Goal: Task Accomplishment & Management: Manage account settings

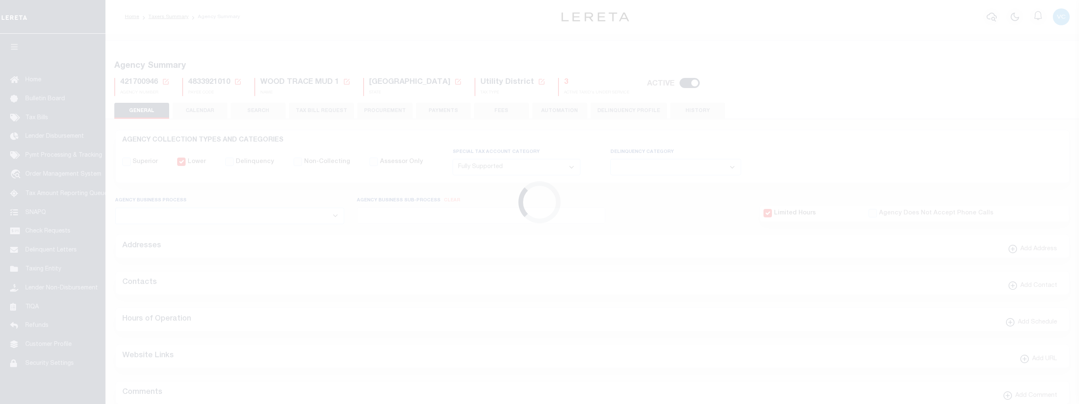
select select "1"
select select
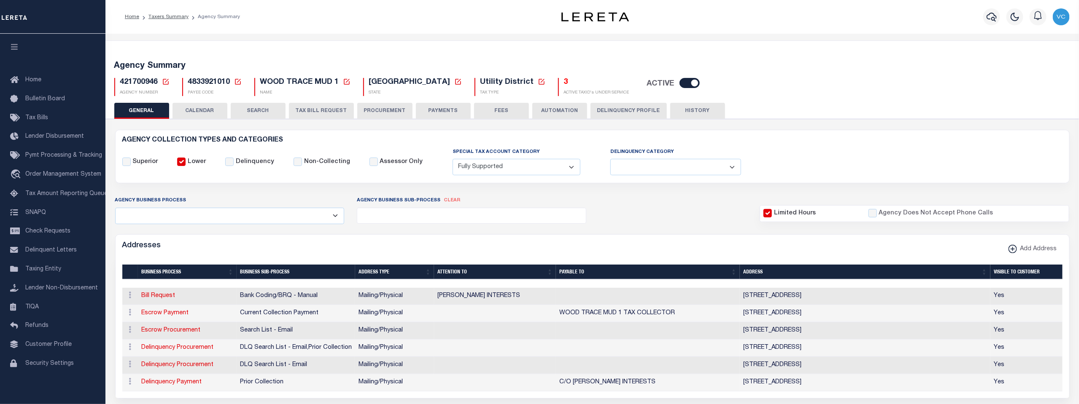
click at [558, 83] on div "3 ACTIVE TAXID's UNDER SERVICE" at bounding box center [593, 87] width 71 height 18
click at [564, 82] on h5 "3" at bounding box center [596, 82] width 65 height 9
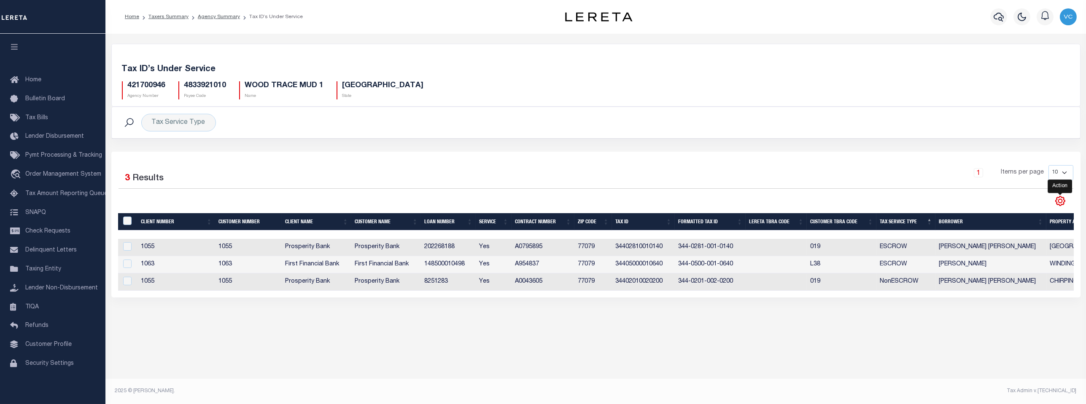
click at [1060, 198] on icon "" at bounding box center [1059, 201] width 11 height 11
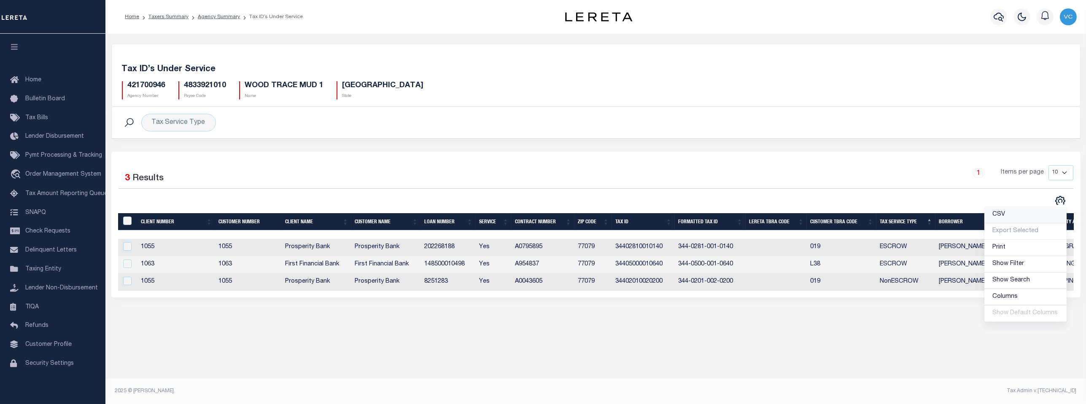
click at [998, 212] on span "CSV" at bounding box center [999, 215] width 13 height 6
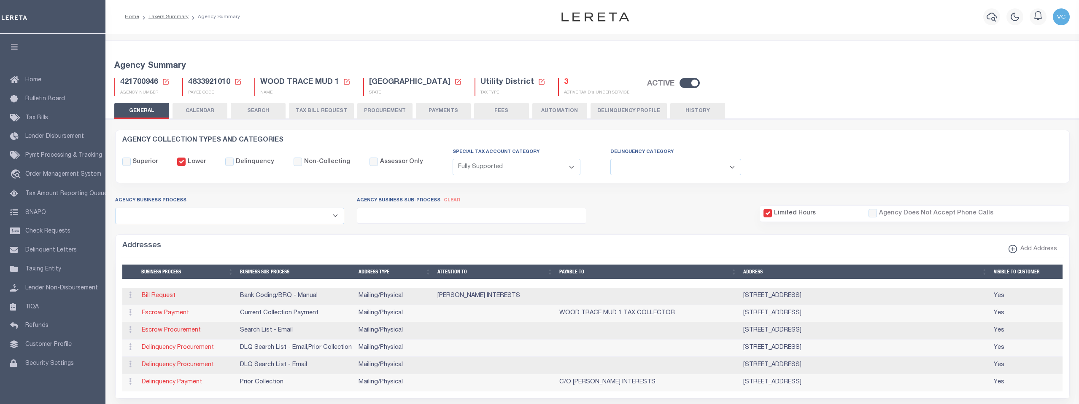
select select "1"
select select
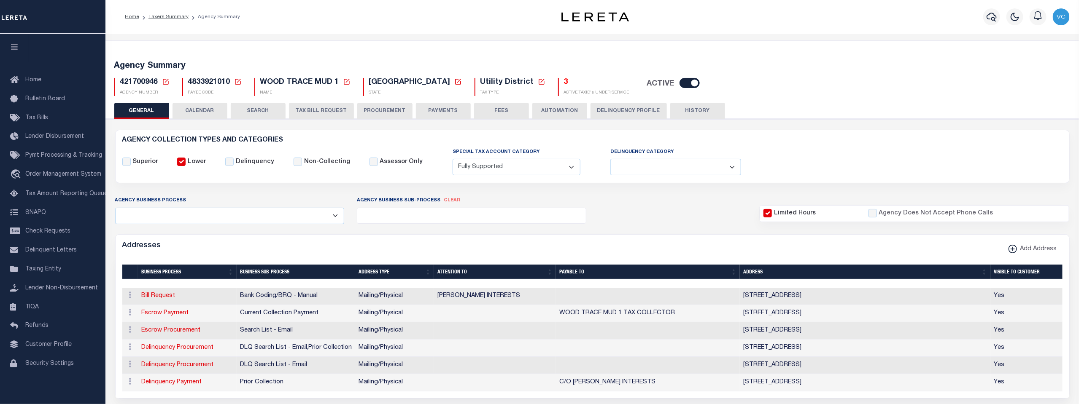
click at [167, 80] on icon at bounding box center [166, 82] width 6 height 6
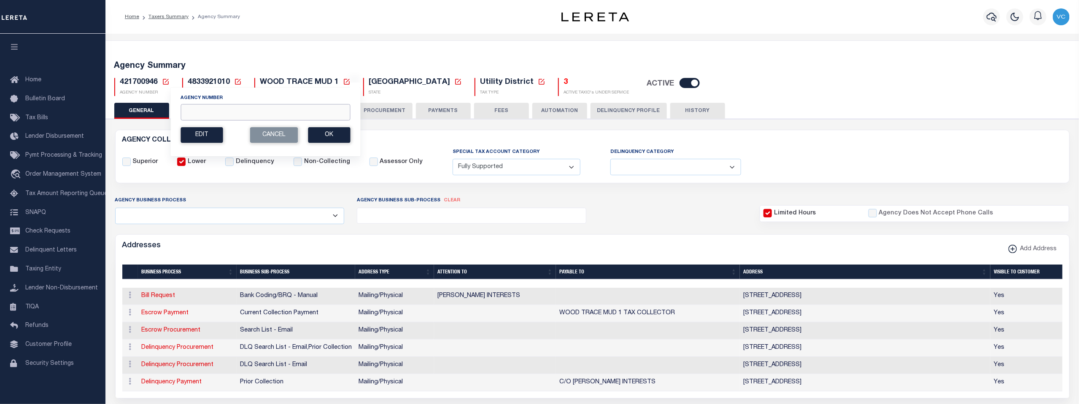
click at [188, 111] on input "Agency Number" at bounding box center [264, 112] width 169 height 16
type input "421700955"
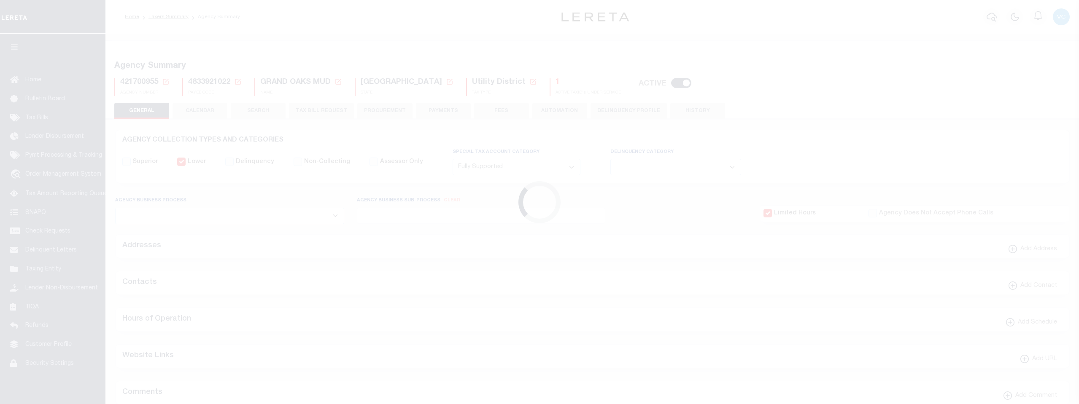
select select "1"
select select
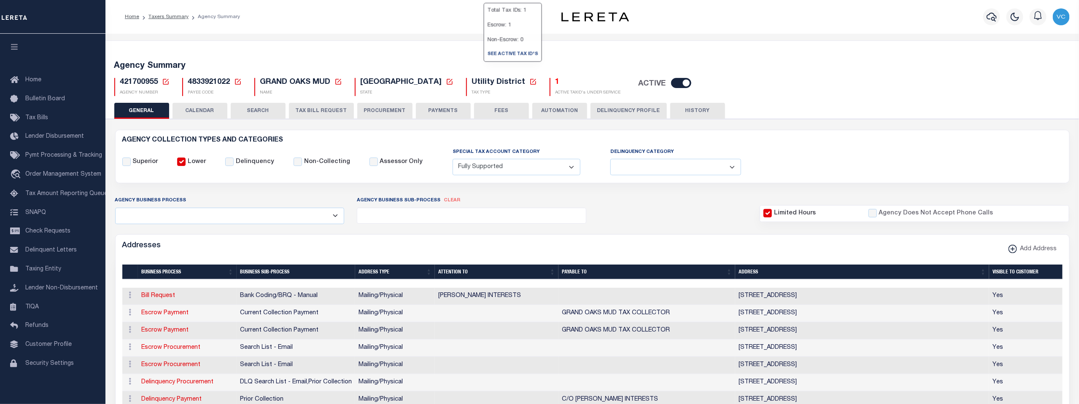
click at [555, 83] on h5 "1" at bounding box center [587, 82] width 65 height 9
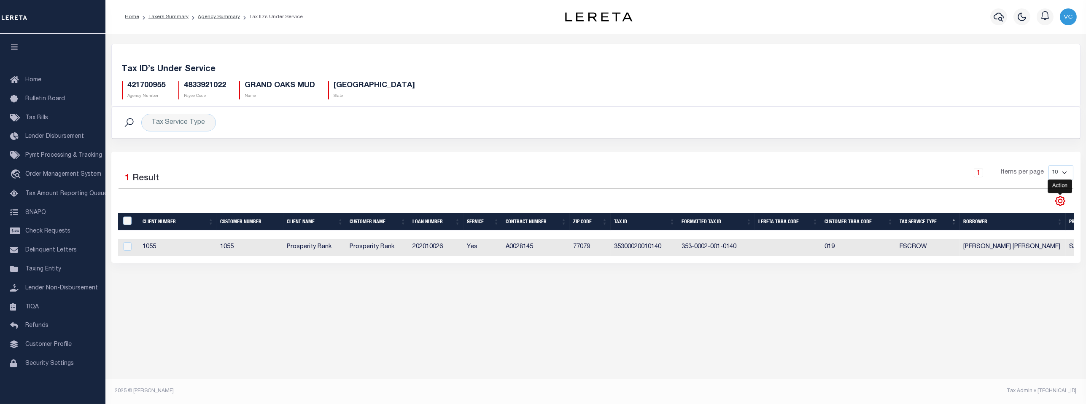
click at [1058, 201] on icon "" at bounding box center [1060, 201] width 4 height 4
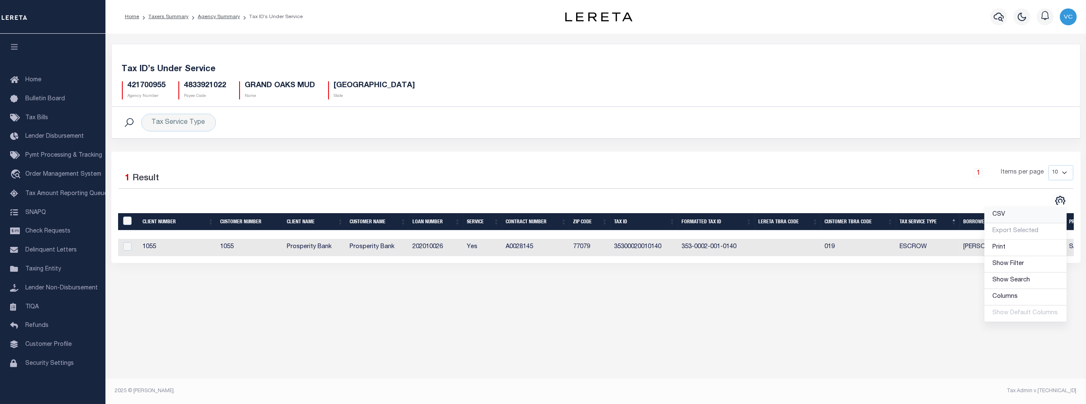
click at [1005, 212] on span "CSV" at bounding box center [999, 215] width 13 height 6
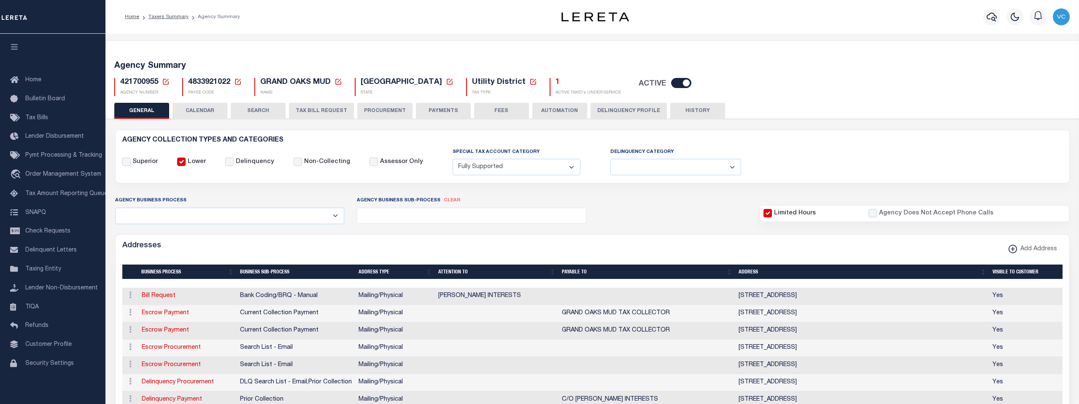
select select "1"
select select
click at [165, 81] on icon at bounding box center [166, 82] width 8 height 8
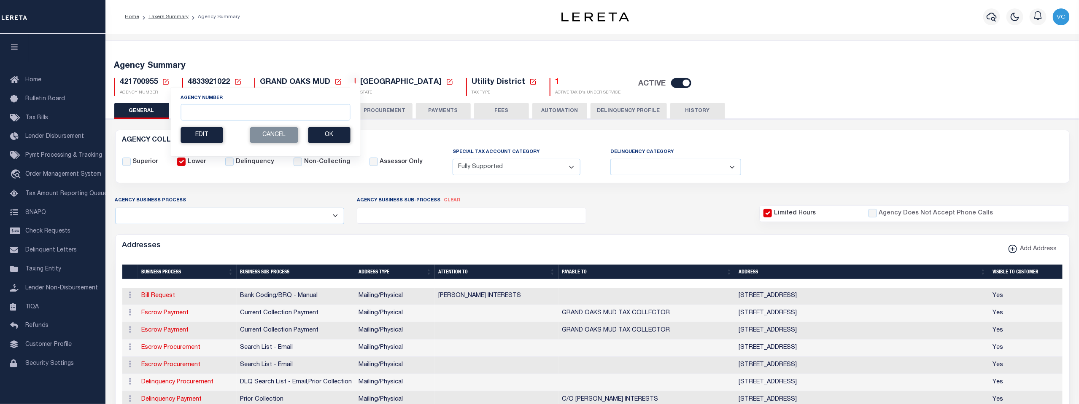
click at [162, 78] on link at bounding box center [166, 82] width 8 height 8
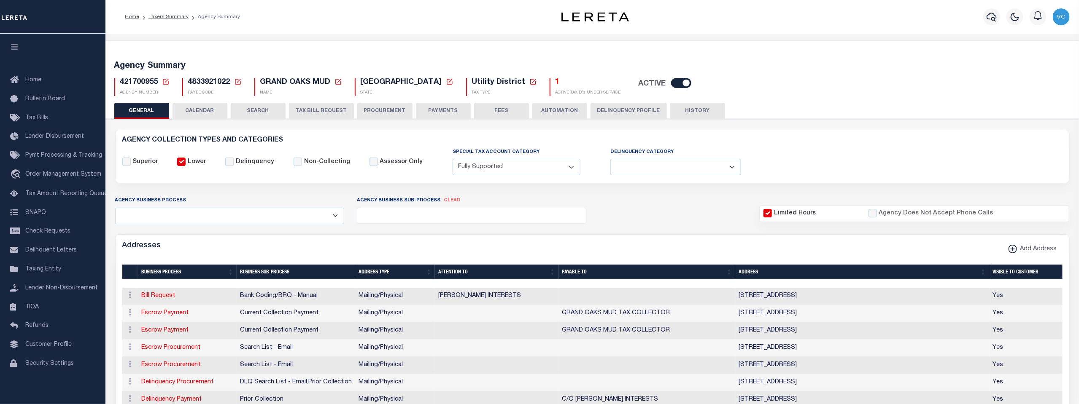
click at [164, 81] on icon at bounding box center [166, 82] width 8 height 8
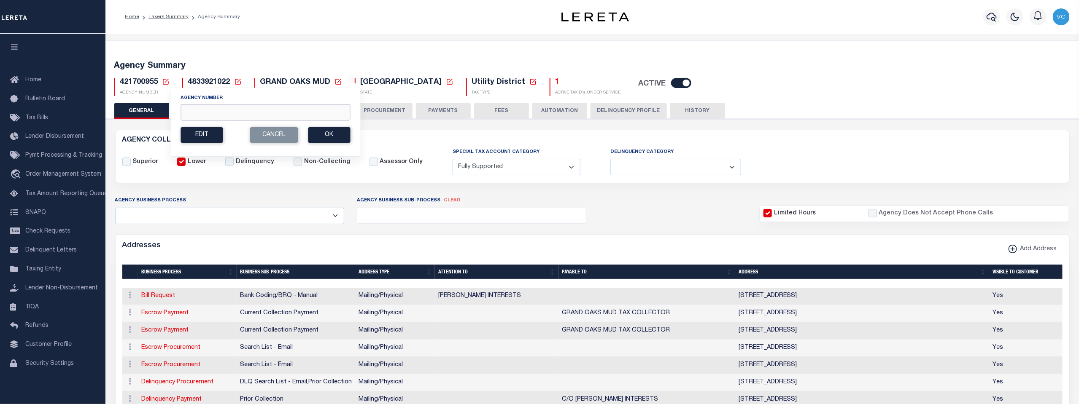
click at [193, 113] on input "Agency Number" at bounding box center [264, 112] width 169 height 16
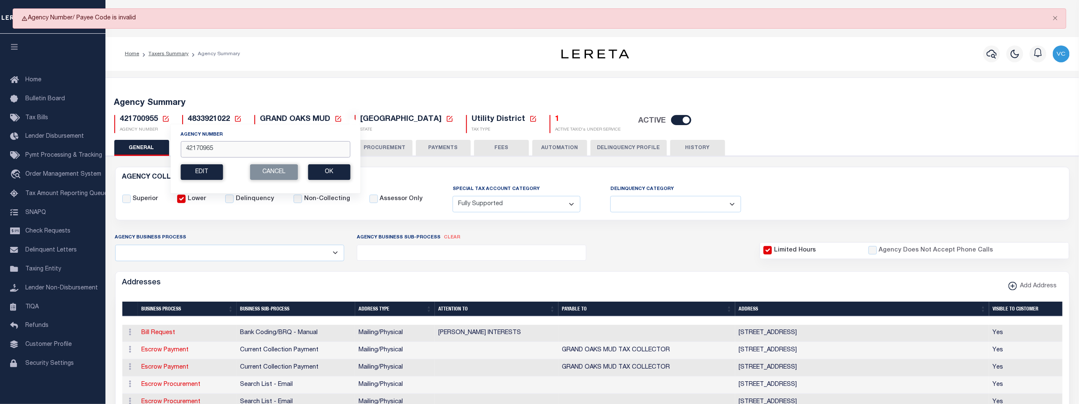
click at [203, 149] on input "42170965" at bounding box center [264, 149] width 169 height 16
type input "421700965"
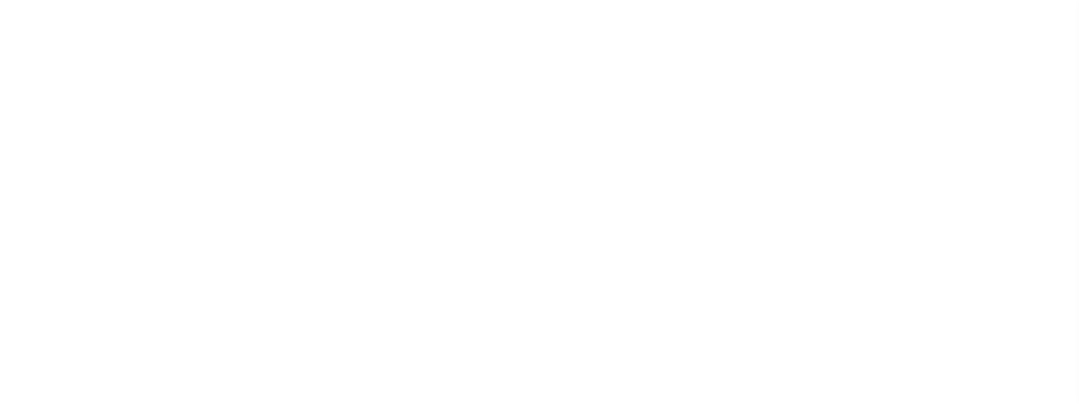
select select "1"
select select
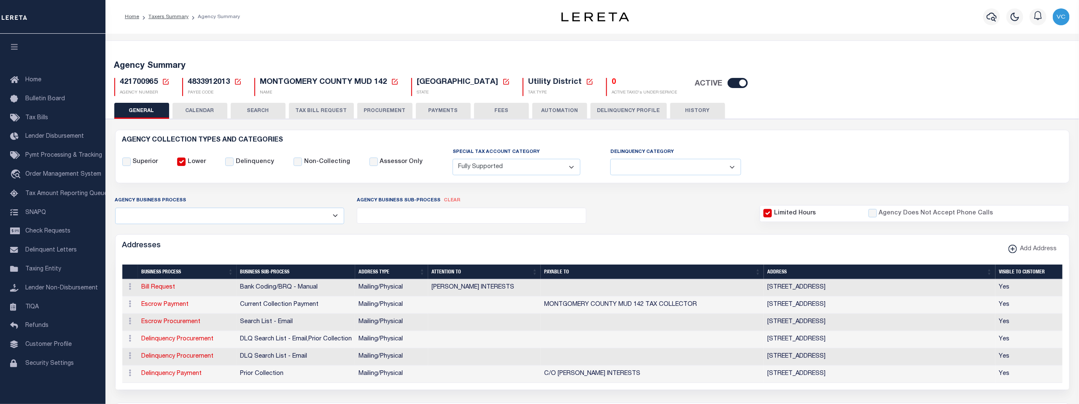
click at [163, 81] on icon at bounding box center [166, 82] width 8 height 8
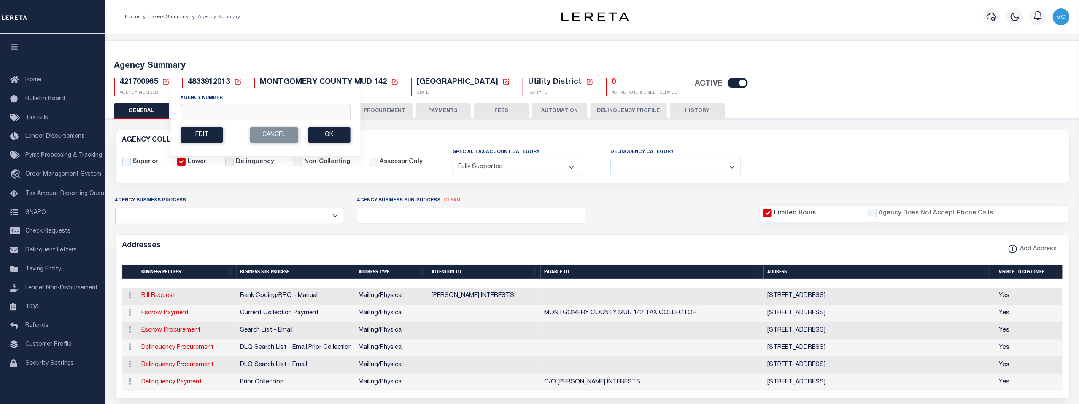
click at [196, 108] on input "Agency Number" at bounding box center [264, 112] width 169 height 16
type input "421700994"
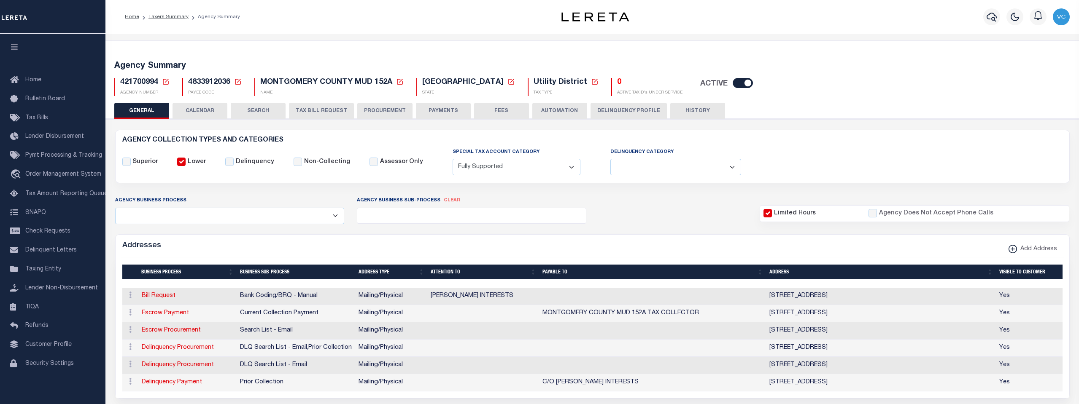
select select "1"
select select
click at [166, 83] on icon at bounding box center [166, 82] width 8 height 8
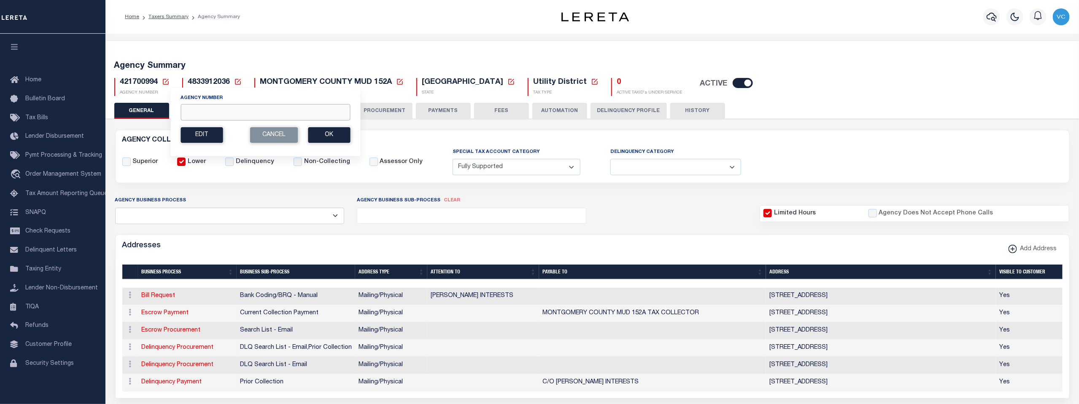
click at [189, 109] on input "Agency Number" at bounding box center [264, 112] width 169 height 16
type input "421701402"
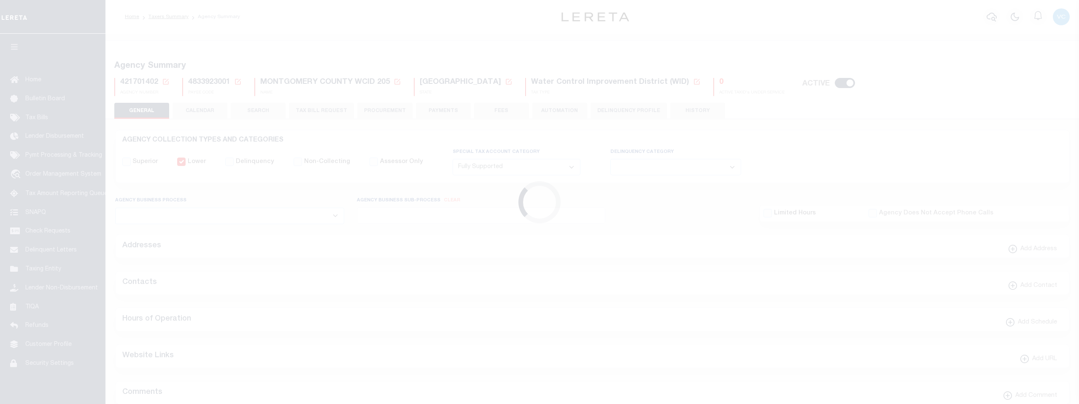
select select "1"
select select
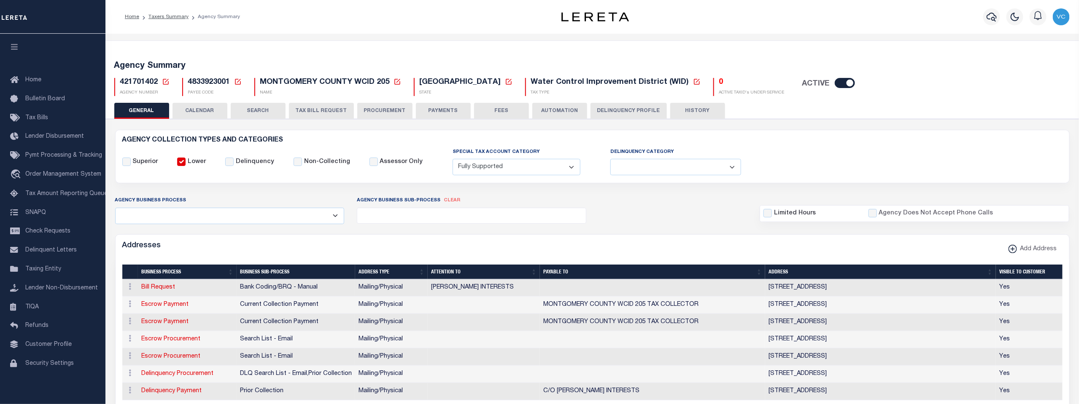
click at [165, 82] on icon at bounding box center [166, 82] width 6 height 6
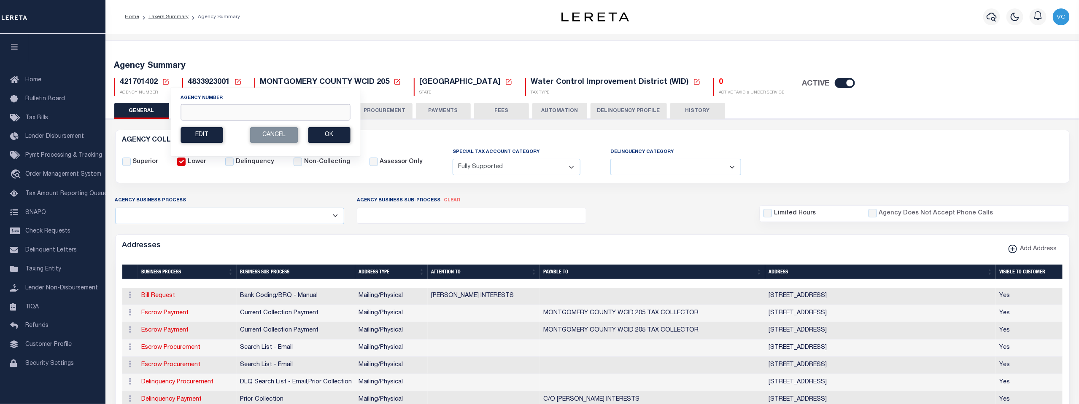
click at [185, 113] on input "Agency Number" at bounding box center [264, 112] width 169 height 16
type input "422370907"
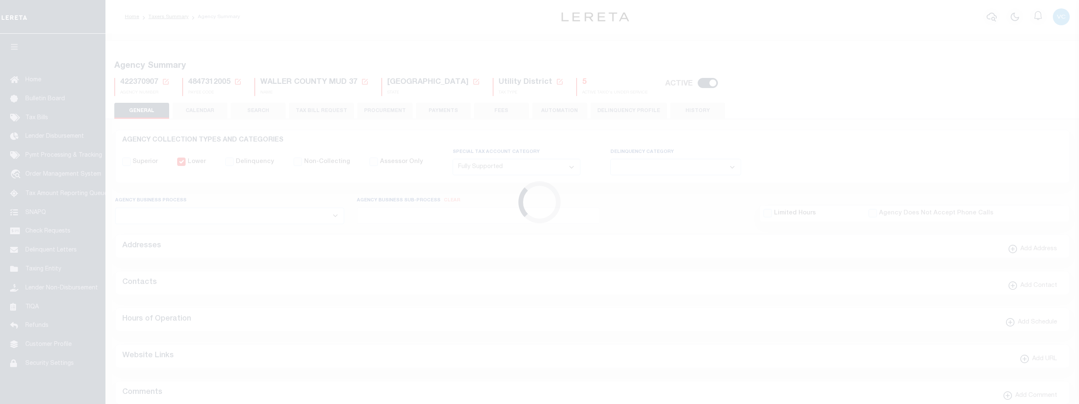
select select "1"
select select
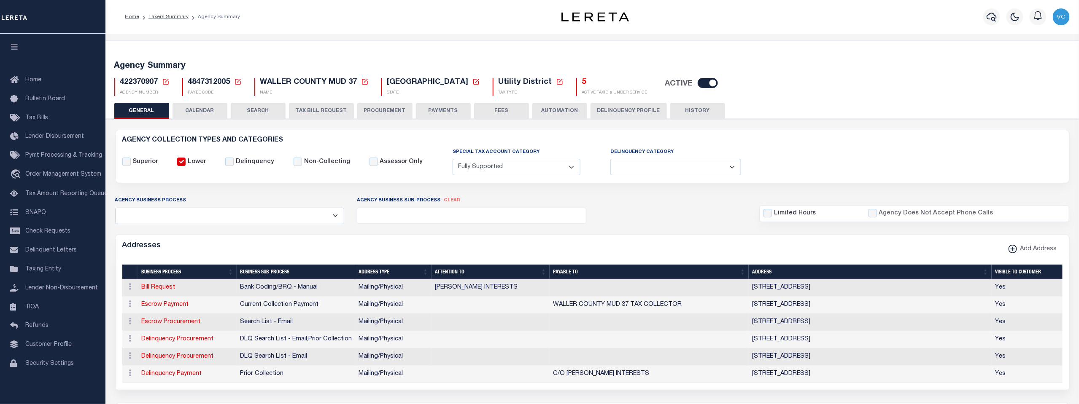
click at [582, 81] on h5 "5" at bounding box center [614, 82] width 65 height 9
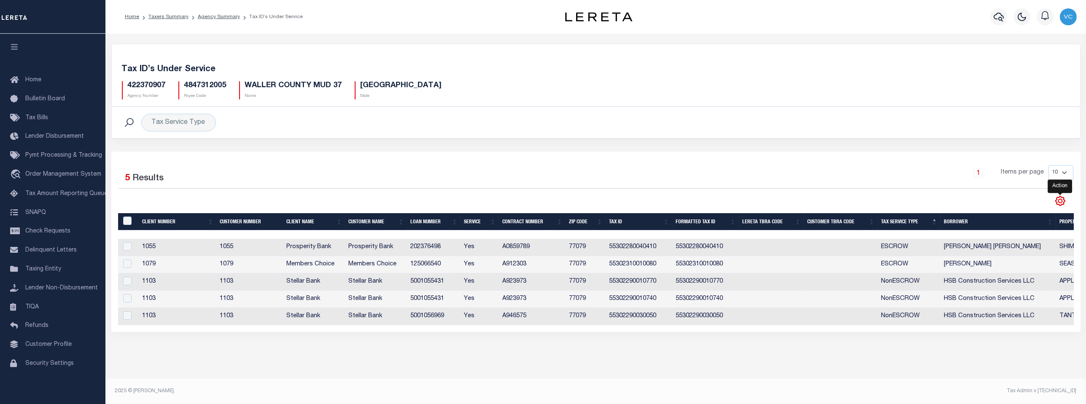
click at [1061, 201] on icon "" at bounding box center [1059, 201] width 11 height 11
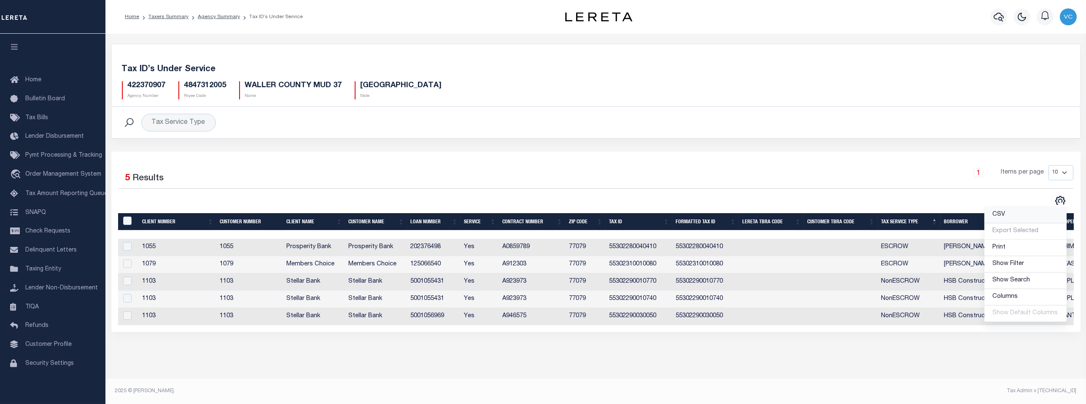
click at [993, 214] on link "CSV" at bounding box center [1025, 215] width 82 height 16
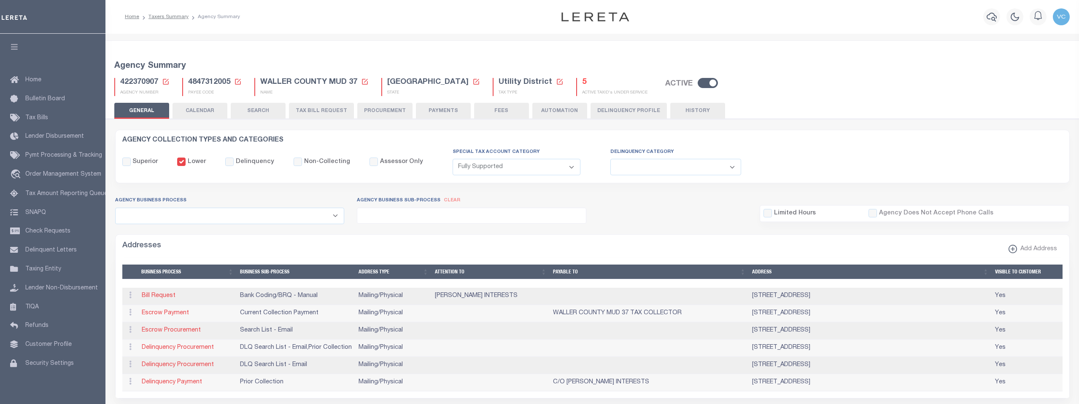
select select "1"
select select
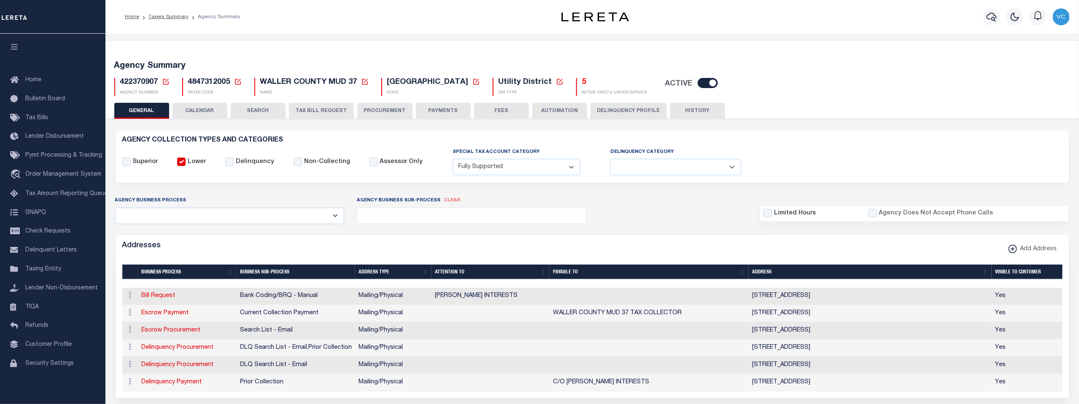
click at [164, 77] on div "422370907 Agency Number Edit Cancel Ok" at bounding box center [592, 83] width 968 height 25
click at [165, 82] on icon at bounding box center [166, 82] width 6 height 6
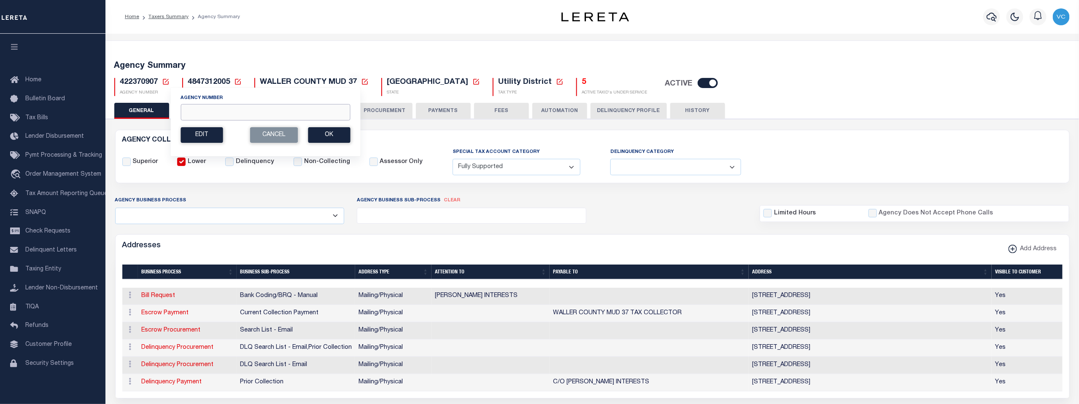
click at [186, 108] on input "Agency Number" at bounding box center [264, 112] width 169 height 16
type input "422370913"
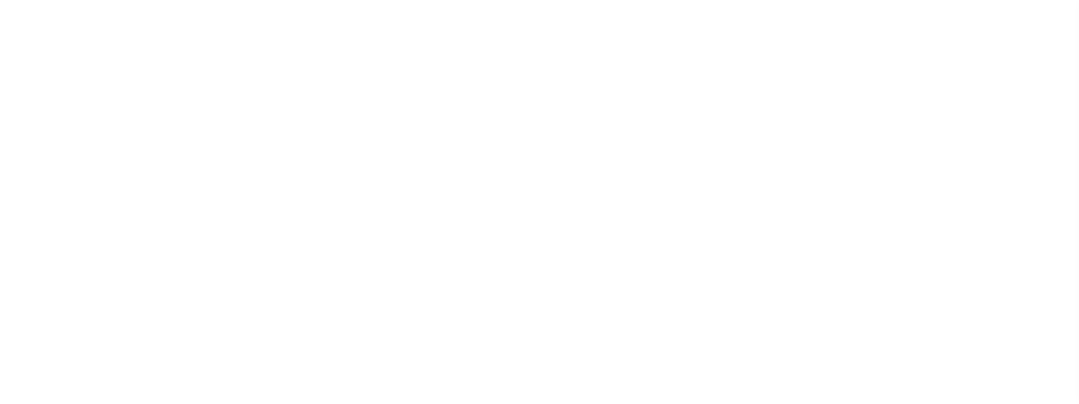
select select "1"
select select
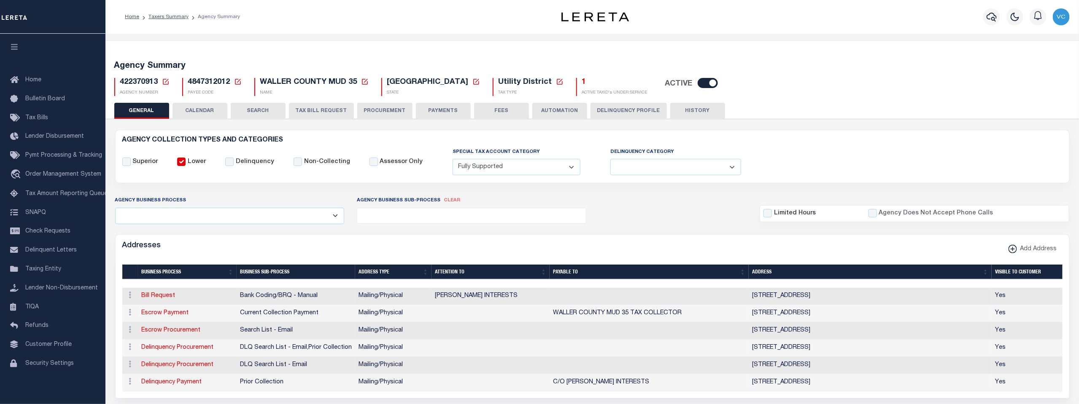
click at [167, 78] on icon at bounding box center [166, 82] width 8 height 8
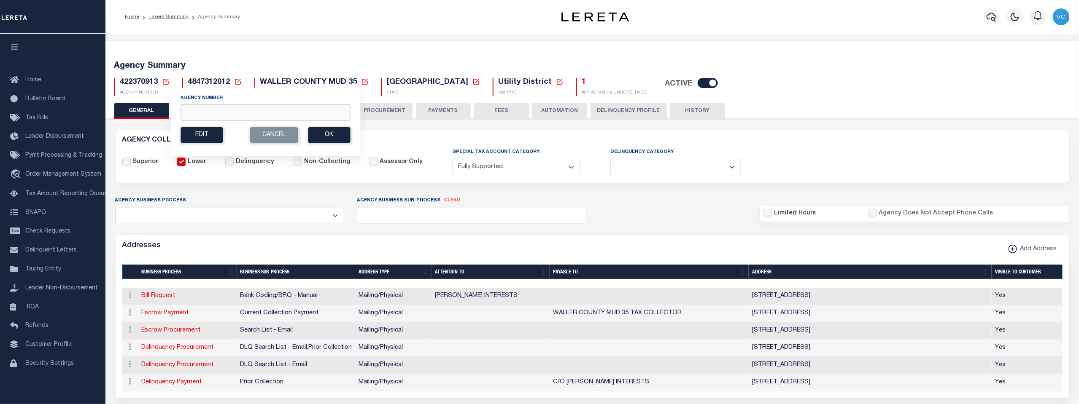
click at [185, 111] on input "Agency Number" at bounding box center [264, 112] width 169 height 16
type input "422371001"
click at [329, 131] on button "Ok" at bounding box center [329, 135] width 42 height 16
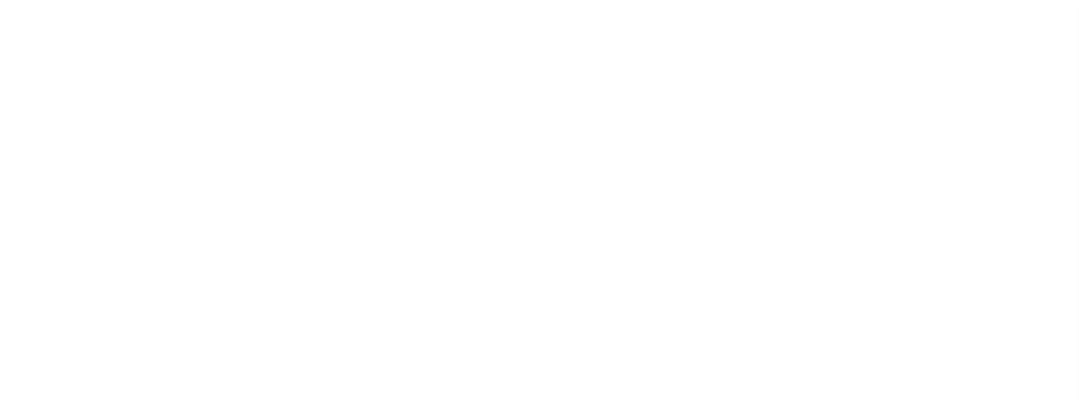
select select "1"
select select
